Goal: Task Accomplishment & Management: Complete application form

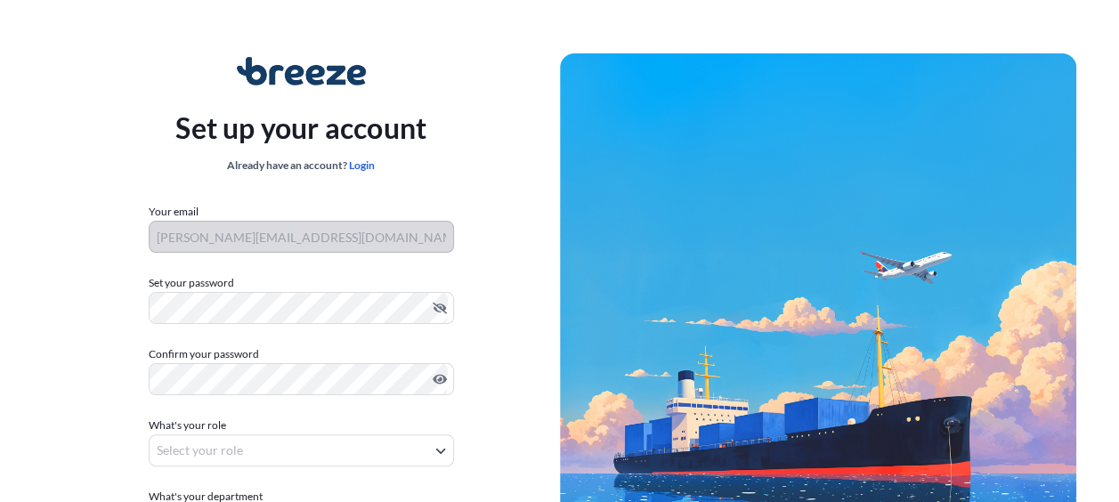
click at [285, 429] on div "What's your role Select your role" at bounding box center [301, 442] width 305 height 50
click at [264, 445] on body "Set up your account Already have an account? Login Your email [PERSON_NAME][EMA…" at bounding box center [559, 356] width 1119 height 712
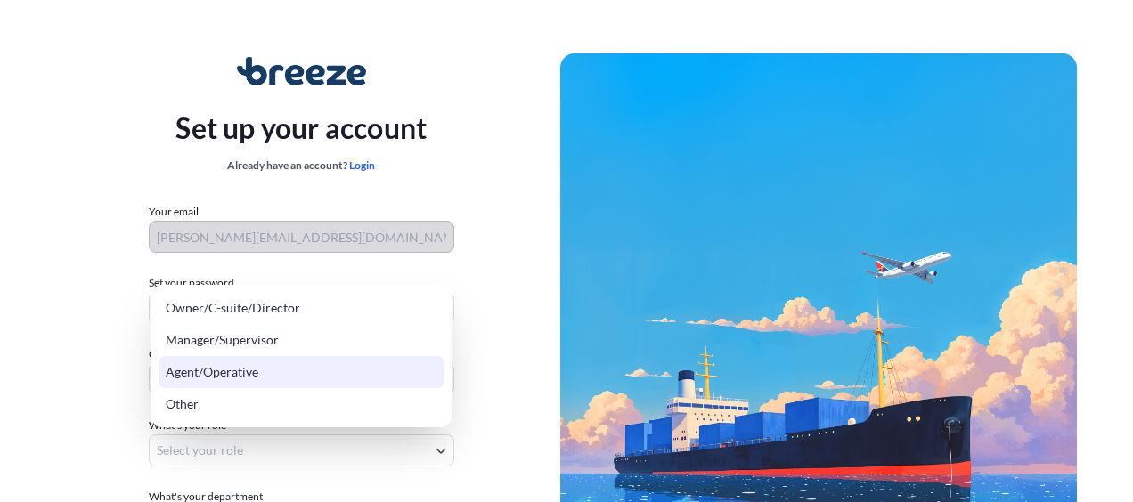
click at [239, 367] on div "Agent/Operative" at bounding box center [301, 372] width 286 height 32
select select "agent/operative"
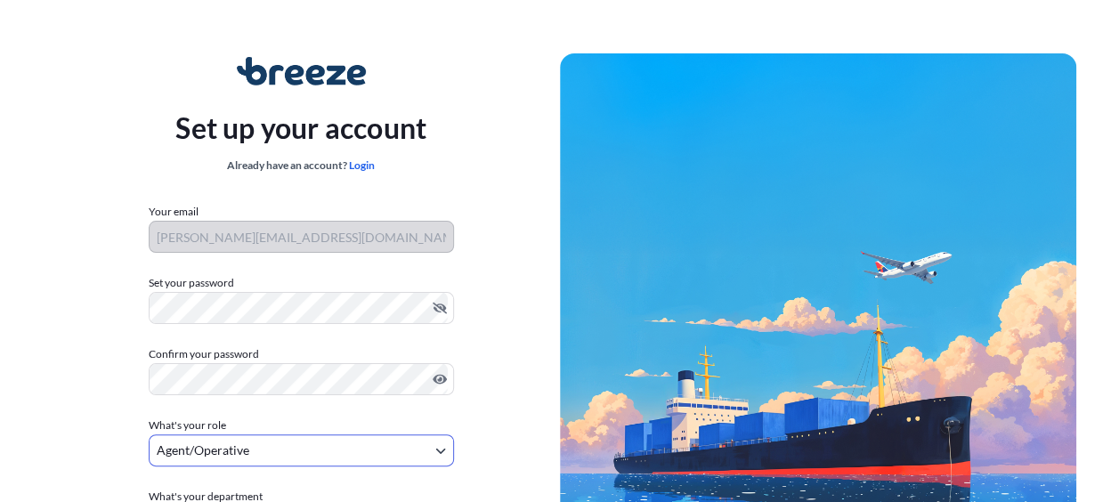
scroll to position [210, 0]
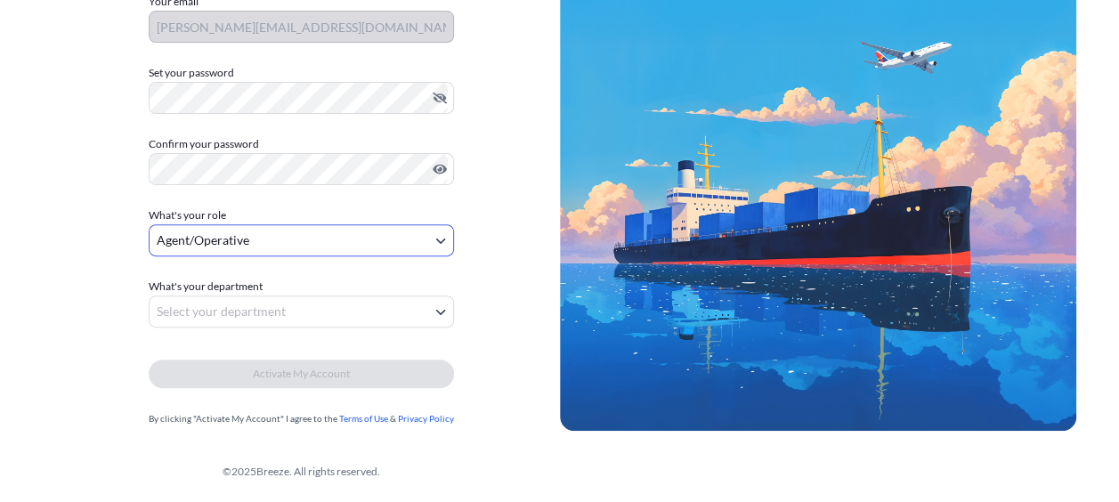
click at [231, 305] on body "Set up your account Already have an account? Login Your email [PERSON_NAME][EMA…" at bounding box center [559, 146] width 1119 height 712
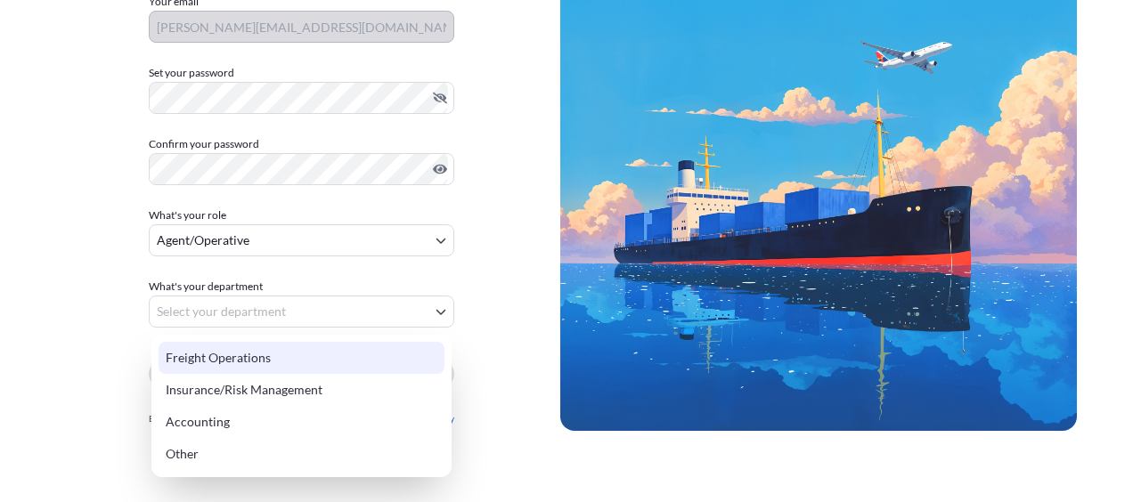
click at [218, 357] on div "Freight Operations" at bounding box center [301, 358] width 286 height 32
select select "freight operations"
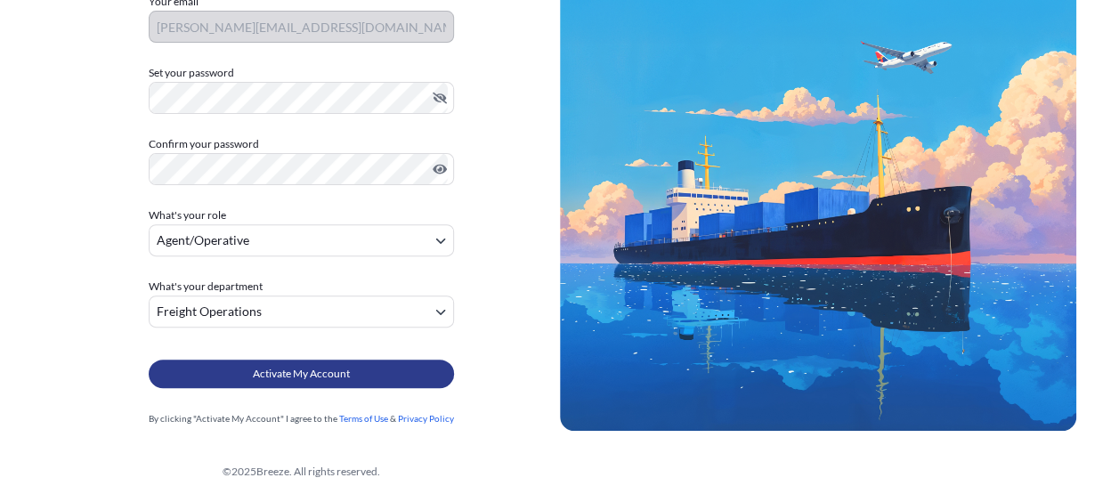
click at [299, 379] on span "Activate My Account" at bounding box center [301, 374] width 97 height 18
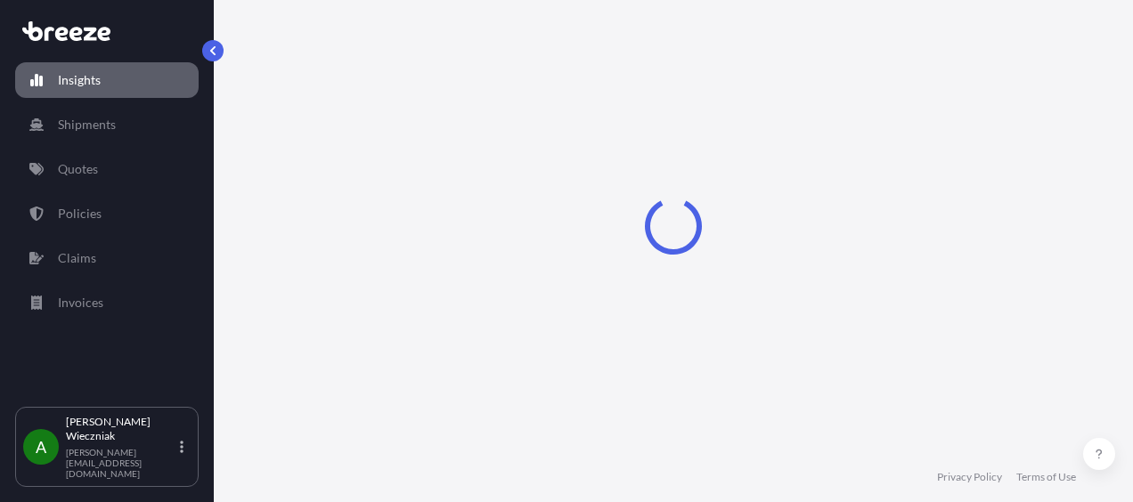
select select "2025"
